Goal: Use online tool/utility: Utilize a website feature to perform a specific function

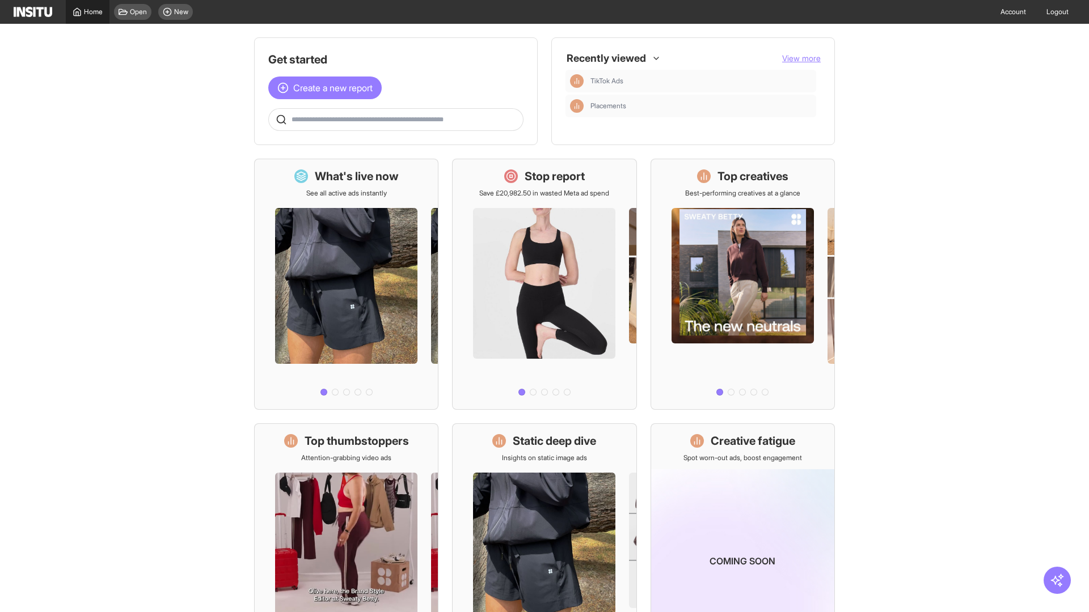
click at [87, 12] on span "Home" at bounding box center [93, 11] width 19 height 9
click at [328, 88] on span "Create a new report" at bounding box center [332, 88] width 79 height 14
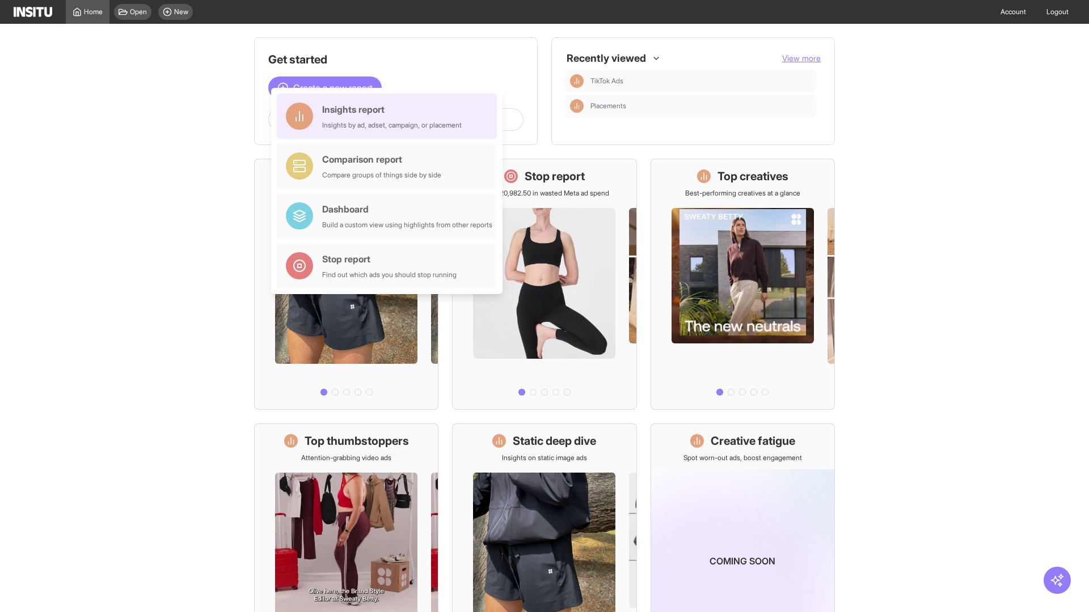
click at [390, 116] on div "Insights report Insights by ad, adset, campaign, or placement" at bounding box center [392, 116] width 140 height 27
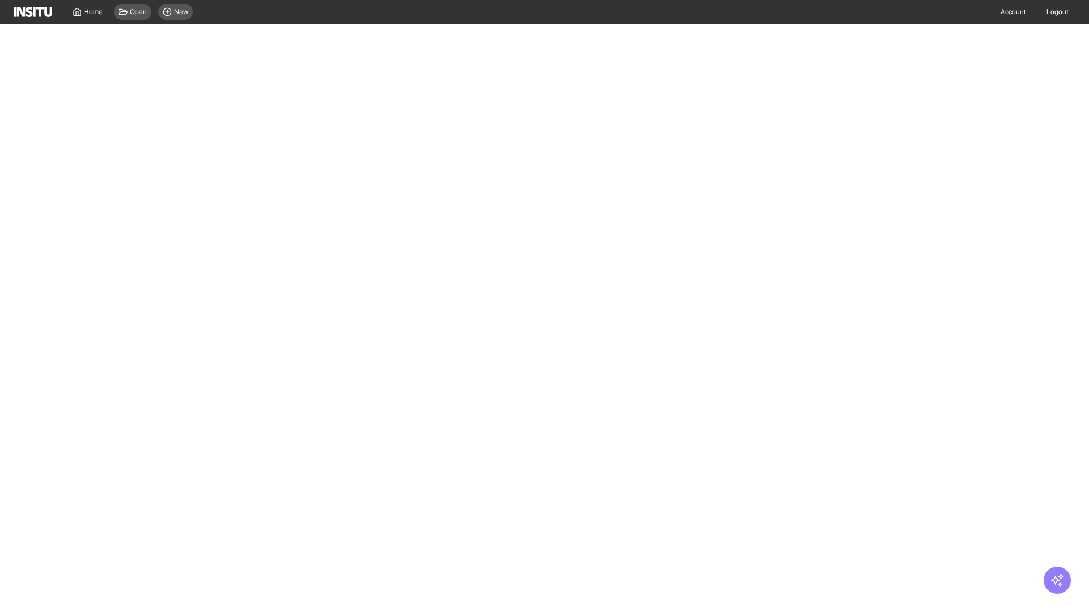
select select "**"
